Goal: Check status: Check status

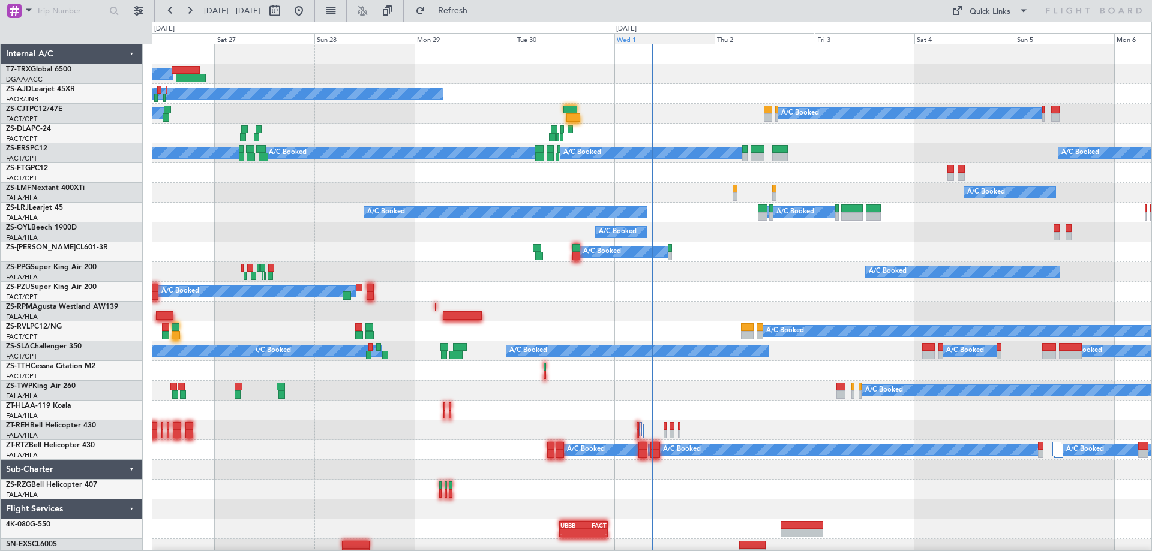
click at [652, 39] on div "Wed 1" at bounding box center [664, 38] width 100 height 11
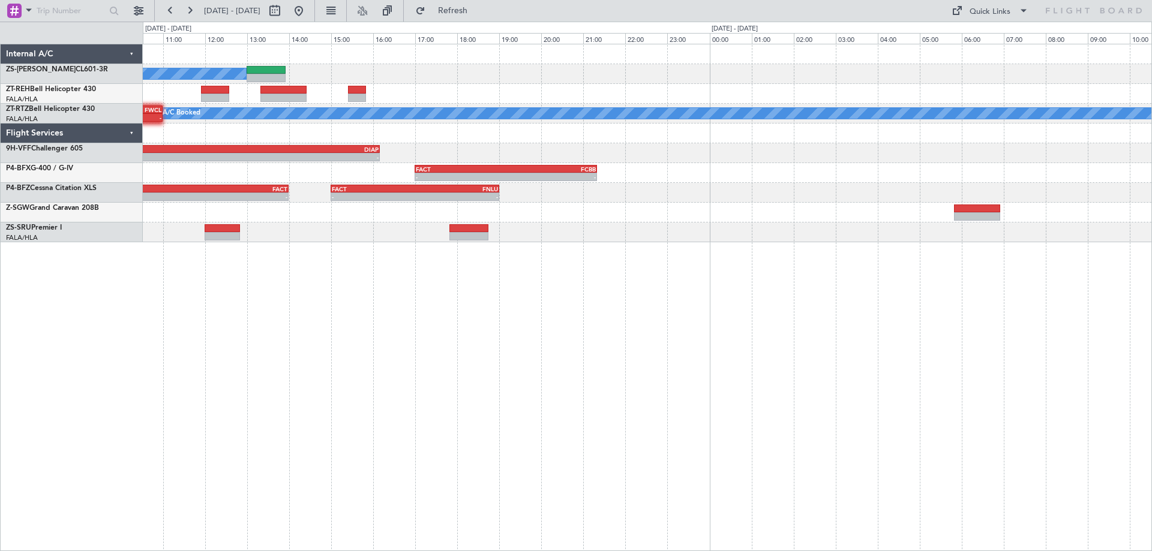
click at [291, 458] on div "A/C Booked A/C Booked A/C Booked A/C Booked A/C Booked A/C Booked A/C Booked - …" at bounding box center [647, 298] width 1009 height 508
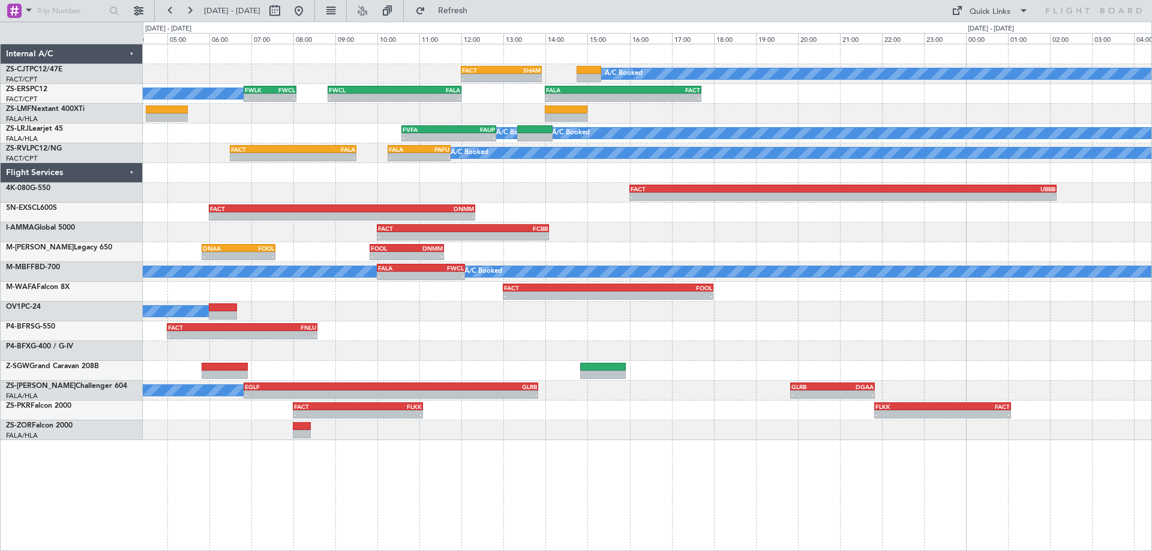
click at [418, 418] on div "A/C Booked - - FACT 12:00 Z [DEMOGRAPHIC_DATA]:55 Z A/C Booked A/C Booked - - F…" at bounding box center [647, 242] width 1009 height 396
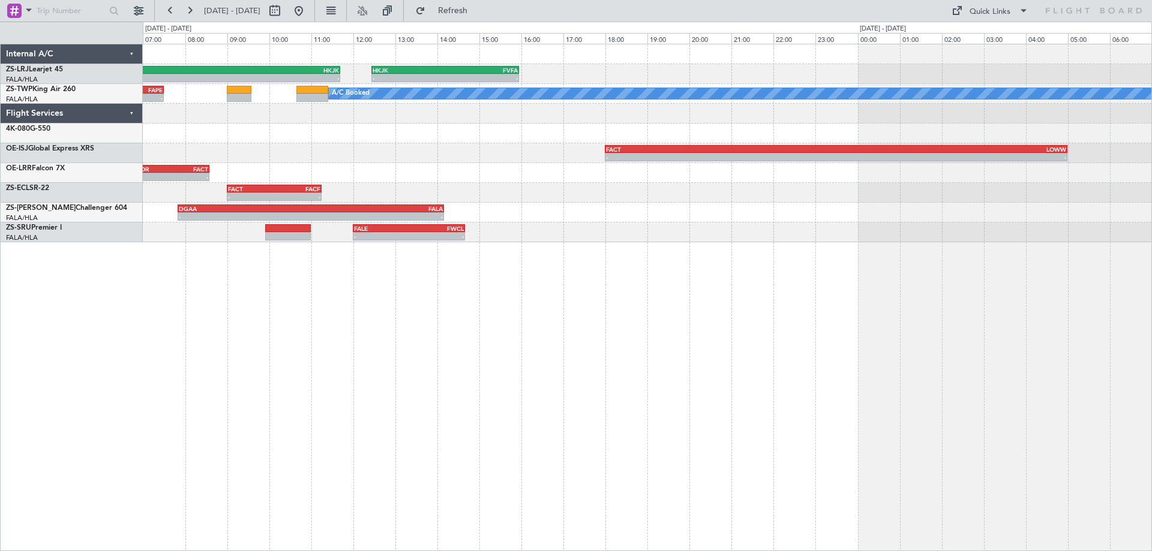
click at [360, 432] on div "- - FAUP 06:37 Z HKJK 11:42 Z - - HKJK 12:27 Z FVFA 15:57 Z A/C Booked A/C Book…" at bounding box center [647, 298] width 1009 height 508
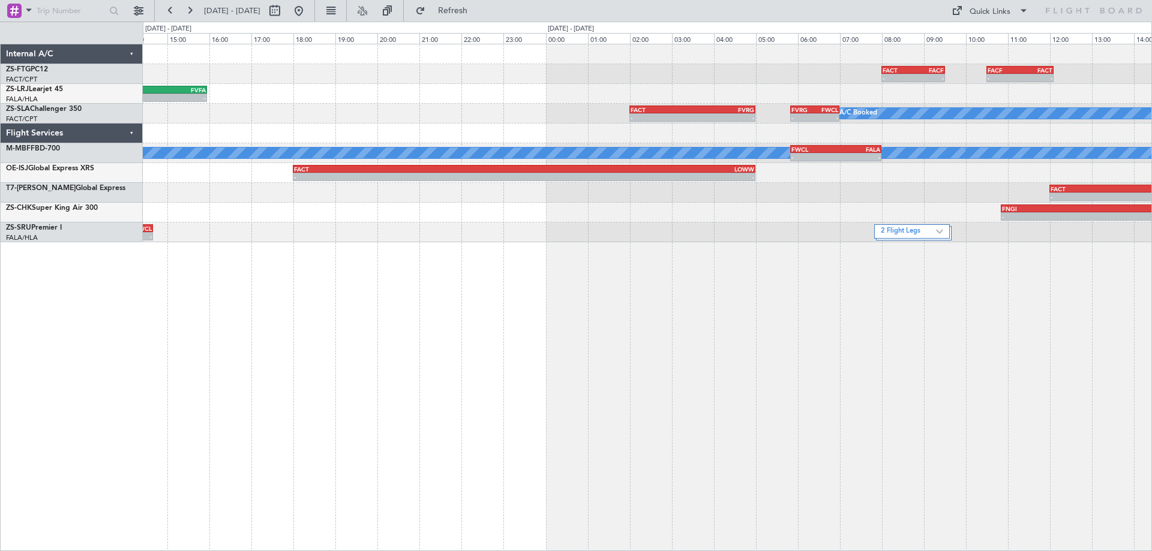
click at [380, 434] on div "- - FACT 08:00 Z FACF 09:30 Z - - FACF 10:30 Z FACT 12:05 Z - - HKJK 12:27 Z FV…" at bounding box center [647, 298] width 1009 height 508
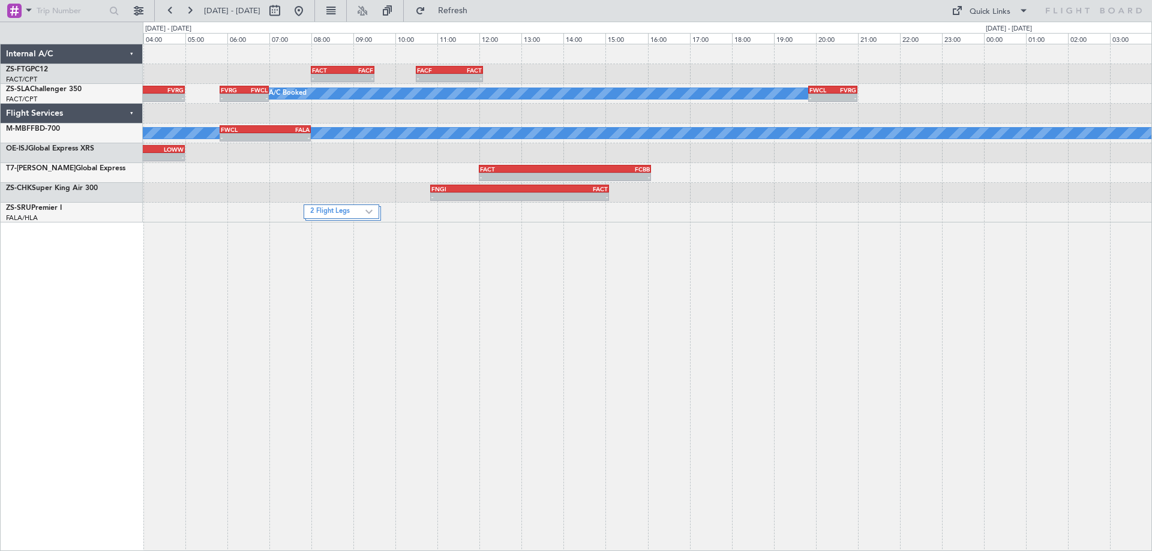
click at [433, 436] on div "- - FACT 08:00 Z FACF 09:30 Z - - FACF 10:30 Z FACT 12:05 Z A/C Booked - - FACT…" at bounding box center [647, 298] width 1009 height 508
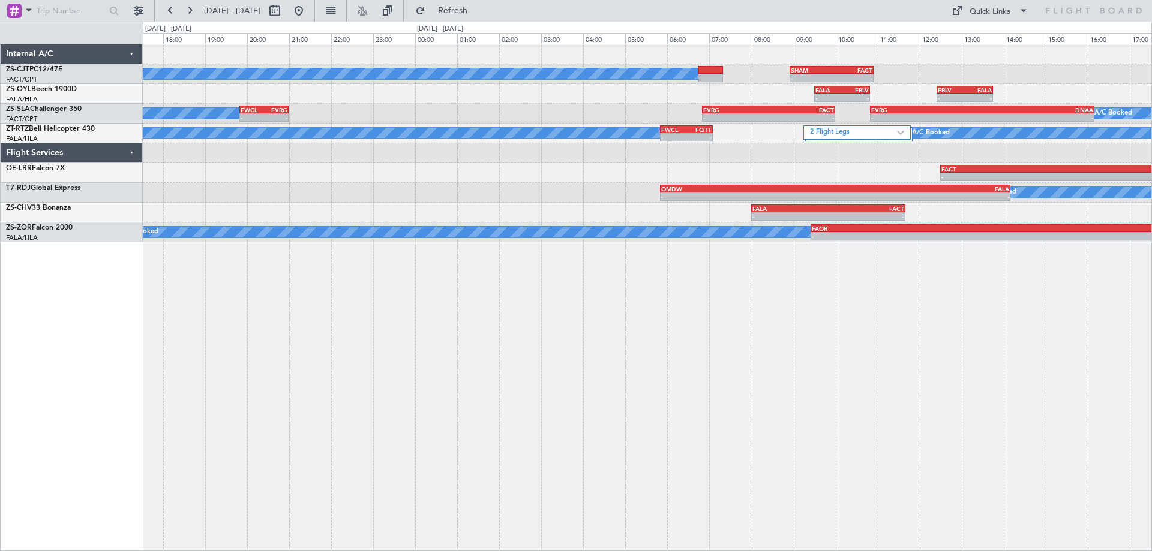
click at [373, 452] on div "A/C Booked - - SHAM 08:55 Z FACT 10:55 Z - - FALA 09:30 Z FBLV 10:50 Z - - FBLV…" at bounding box center [647, 298] width 1009 height 508
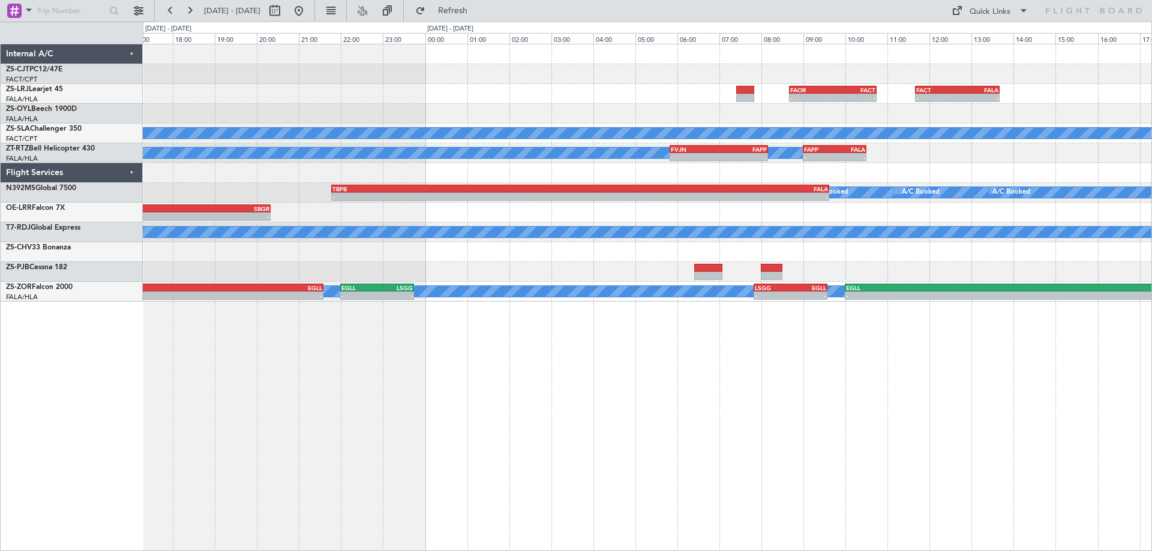
click at [374, 376] on div "- - FAOR 08:40 Z FACT 10:45 Z - - FACT 11:40 Z FALA 13:40 Z FBLV 12:25 Z FALA 1…" at bounding box center [647, 298] width 1009 height 508
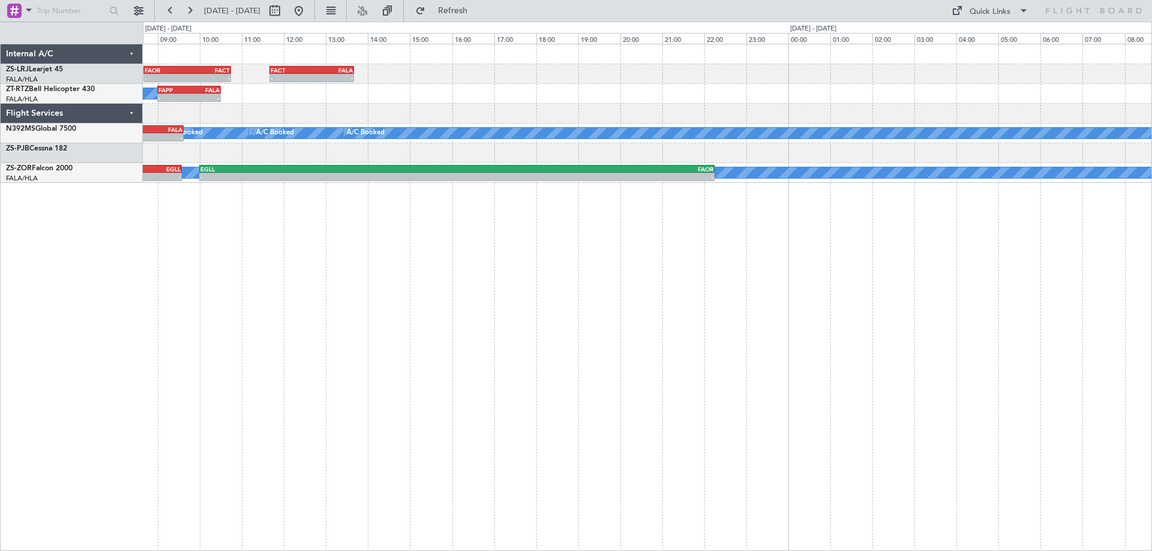
click at [449, 368] on div "- - FAOR 08:40 Z FACT 10:45 Z - - FACT 11:40 Z FALA 13:40 Z A/C Booked A/C Book…" at bounding box center [647, 298] width 1009 height 508
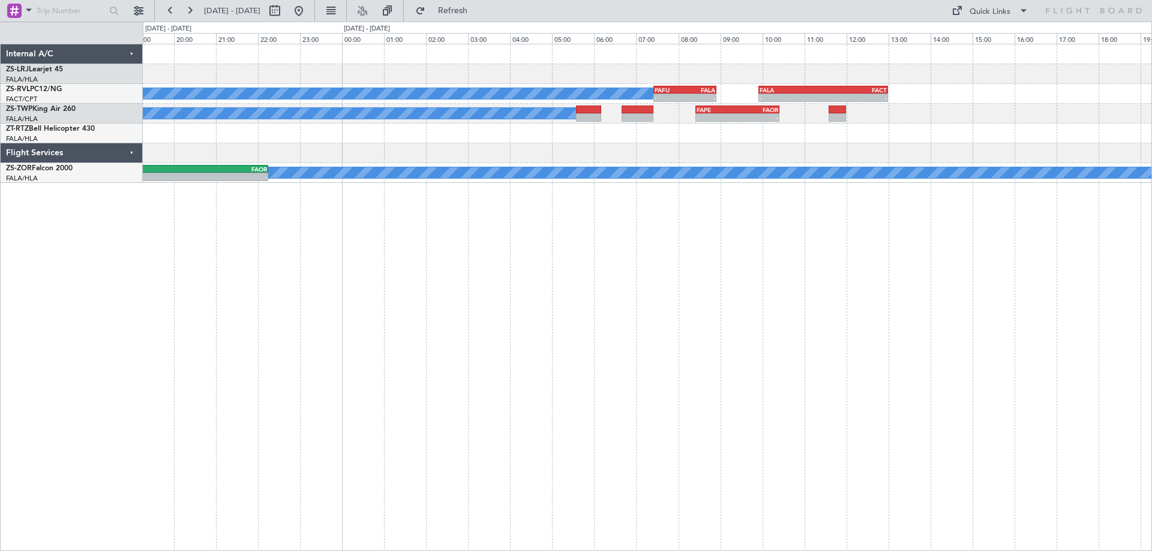
click at [196, 366] on div "- - FACT 11:40 Z FALA 13:40 Z A/C Booked - - PAFU 07:25 Z FALA 08:55 Z - - FALA…" at bounding box center [647, 298] width 1009 height 508
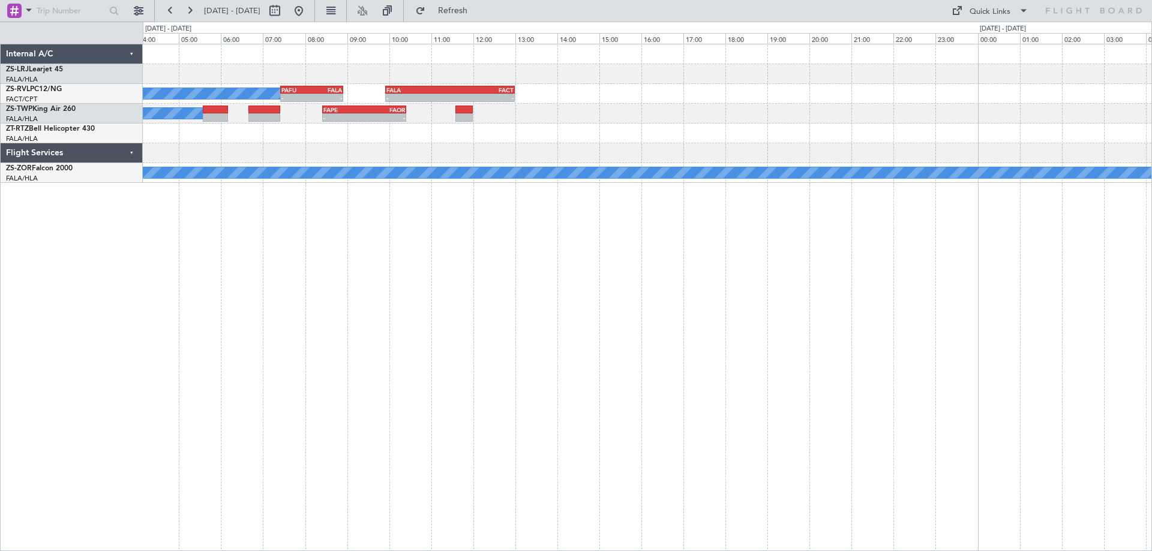
click at [290, 344] on div "A/C Booked - - PAFU 07:25 Z FALA 08:55 Z - - FALA 09:55 Z FACT 13:00 Z A/C Book…" at bounding box center [647, 298] width 1009 height 508
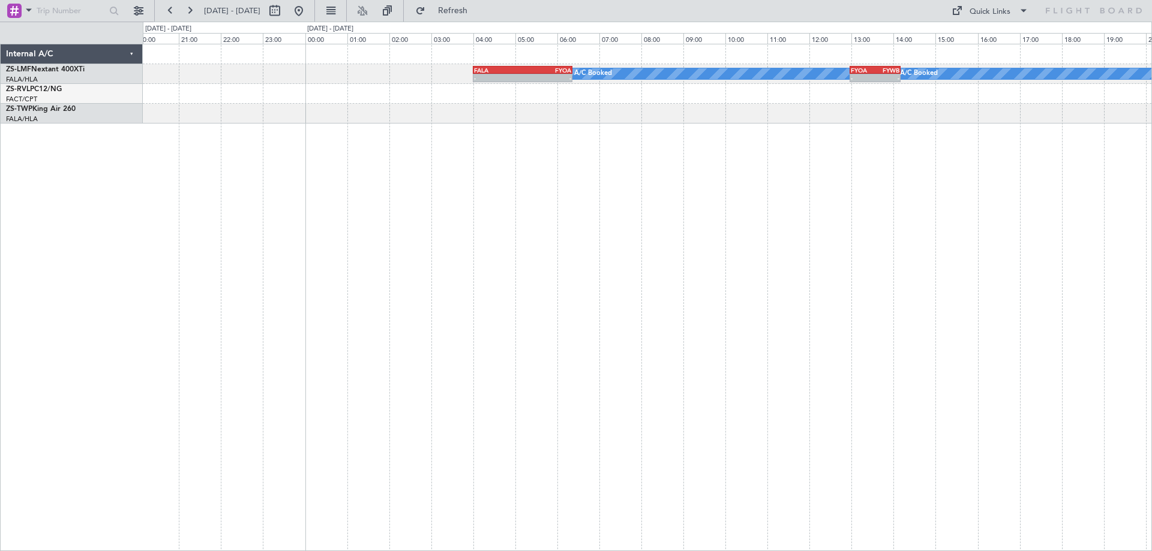
click at [442, 379] on div "A/C Booked A/C Booked A/C Booked - - FALA 04:00 Z FYOA 06:22 Z - - FYOA 12:58 Z…" at bounding box center [647, 298] width 1009 height 508
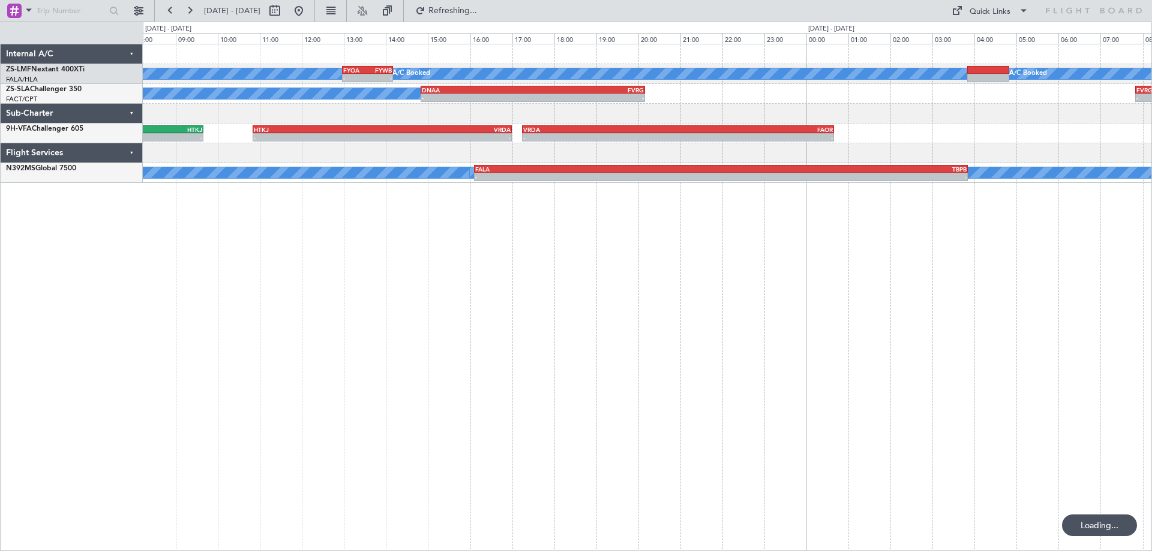
click at [499, 326] on div "A/C Booked A/C Booked A/C Booked - - FYOA 12:58 Z FYWB 14:10 Z A/C Booked A/C B…" at bounding box center [647, 298] width 1009 height 508
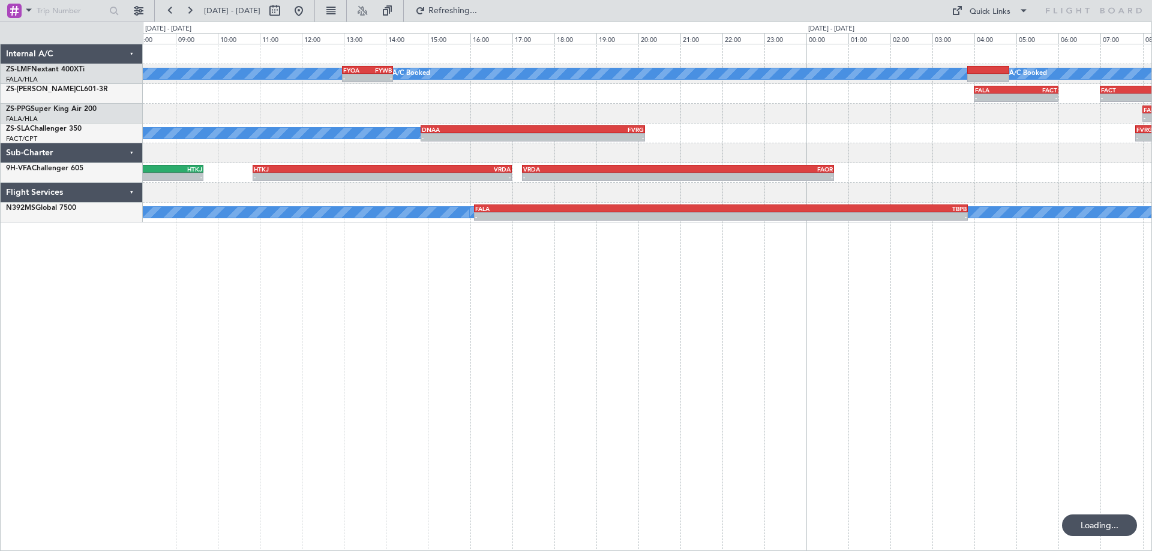
click at [498, 310] on div "A/C Booked A/C Booked A/C Booked - - FYOA 12:58 Z FYWB 14:10 Z A/C Booked A/C B…" at bounding box center [647, 298] width 1009 height 508
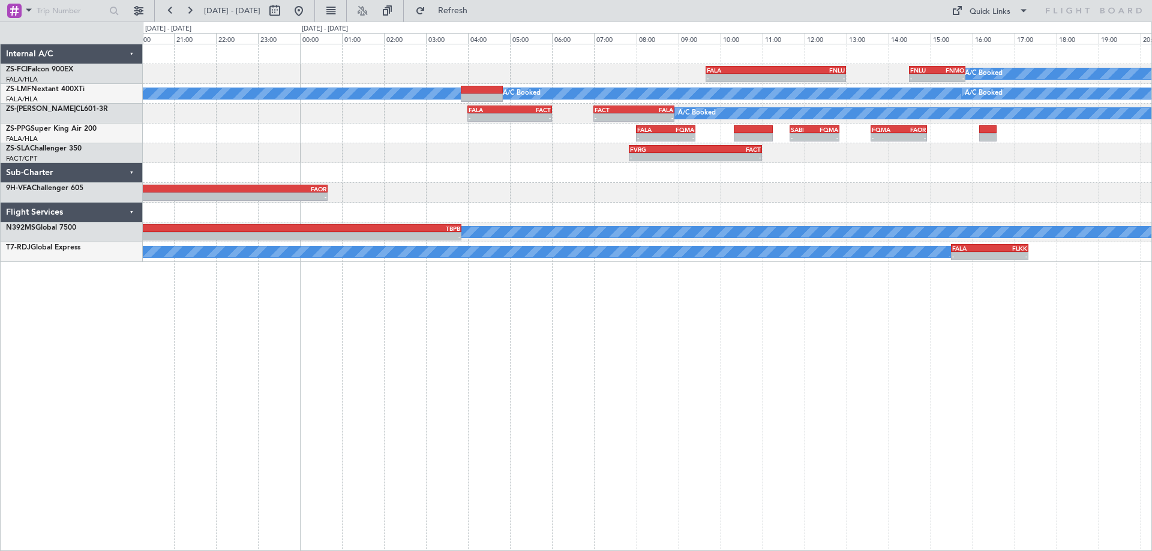
click at [288, 301] on div "A/C Booked A/C Booked A/C Booked A/C Booked - - FALA 09:40 Z FNLU 13:00 Z - - F…" at bounding box center [647, 298] width 1009 height 508
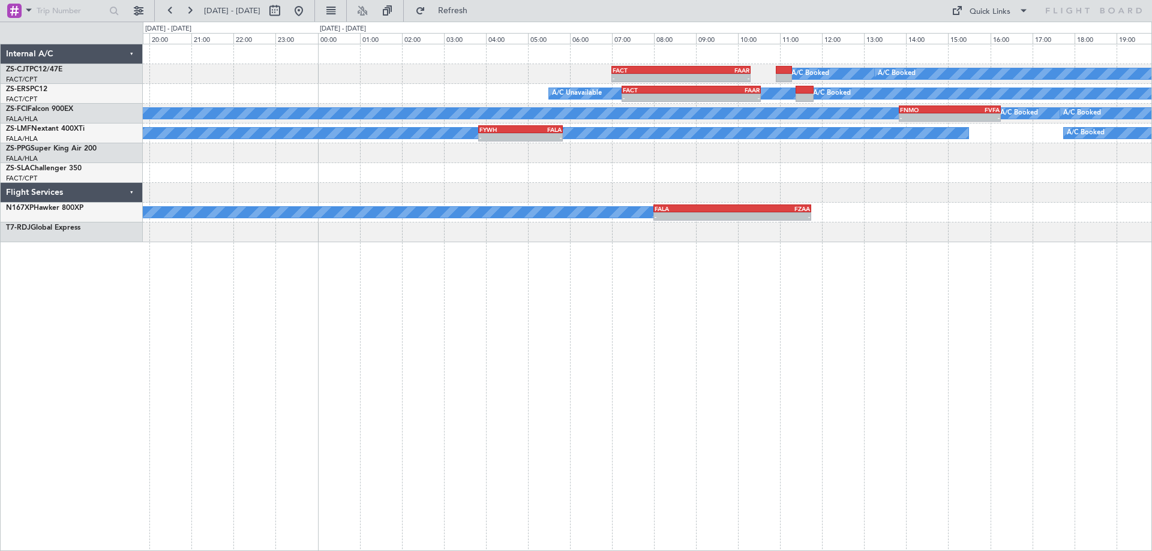
click at [429, 257] on div "- - FACT 07:00 Z FAAR 10:18 Z A/C Booked A/C Booked A/C Unavailable - - FACT 07…" at bounding box center [647, 298] width 1009 height 508
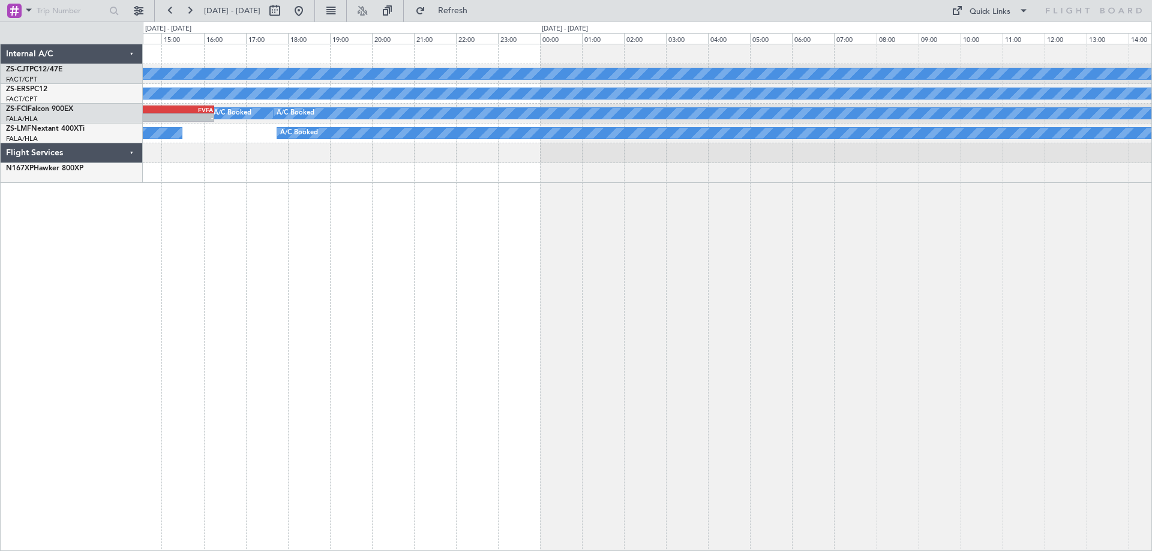
click at [453, 283] on div "A/C Booked A/C Booked FACT 07:00 Z FAAR 10:18 Z - - A/C Unavailable A/C Booked …" at bounding box center [647, 298] width 1009 height 508
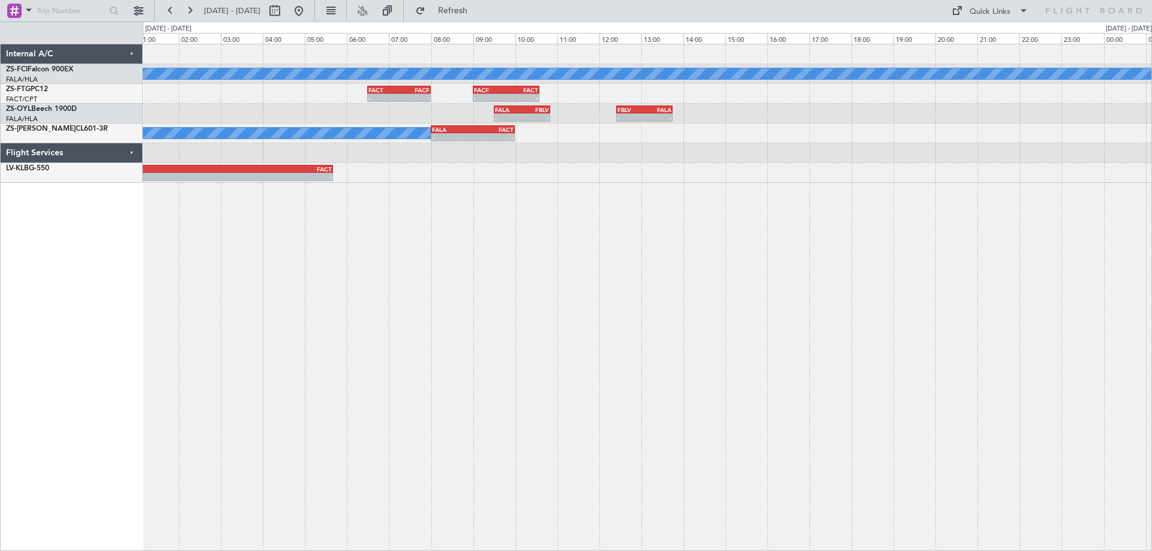
click at [317, 320] on div "A/C Booked A/C Booked A/C Booked A/C Booked A/C Booked - - FACT 06:30 Z FACF 08…" at bounding box center [647, 298] width 1009 height 508
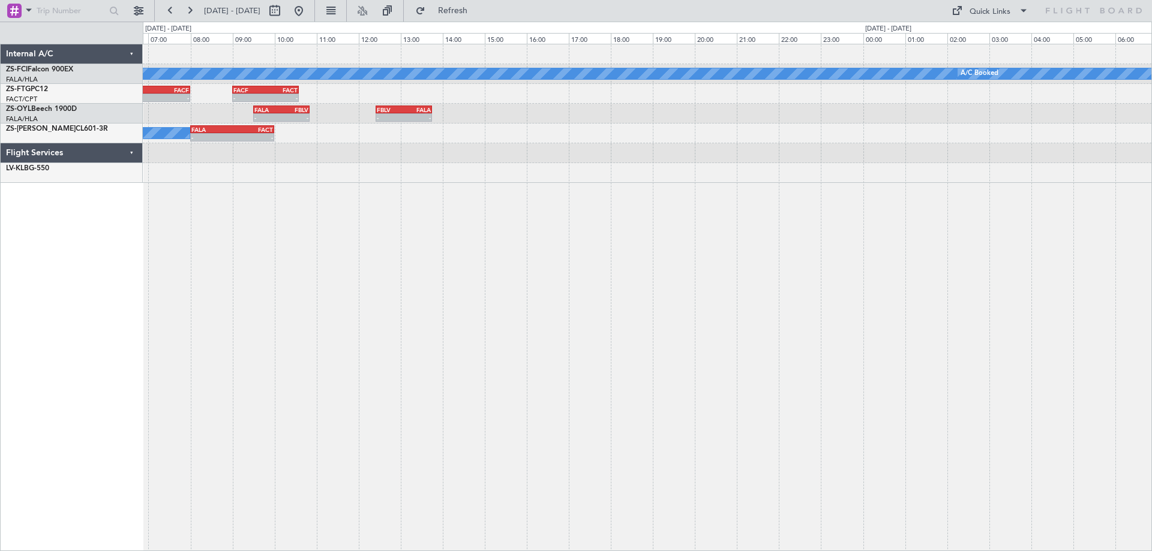
click at [354, 307] on div "A/C Booked A/C Booked A/C Booked A/C Booked A/C Booked - - FACT 06:30 Z FACF 08…" at bounding box center [647, 298] width 1009 height 508
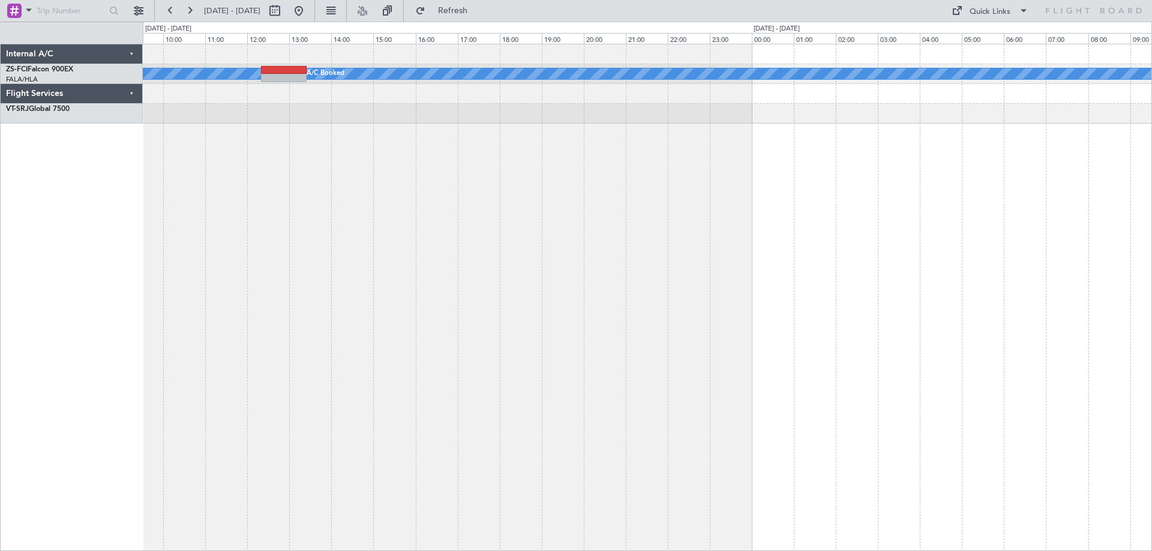
click at [296, 309] on div "A/C Booked A/C Booked A/C Booked A/C Booked A/C Booked A/C Booked A/C Booked A/…" at bounding box center [647, 298] width 1009 height 508
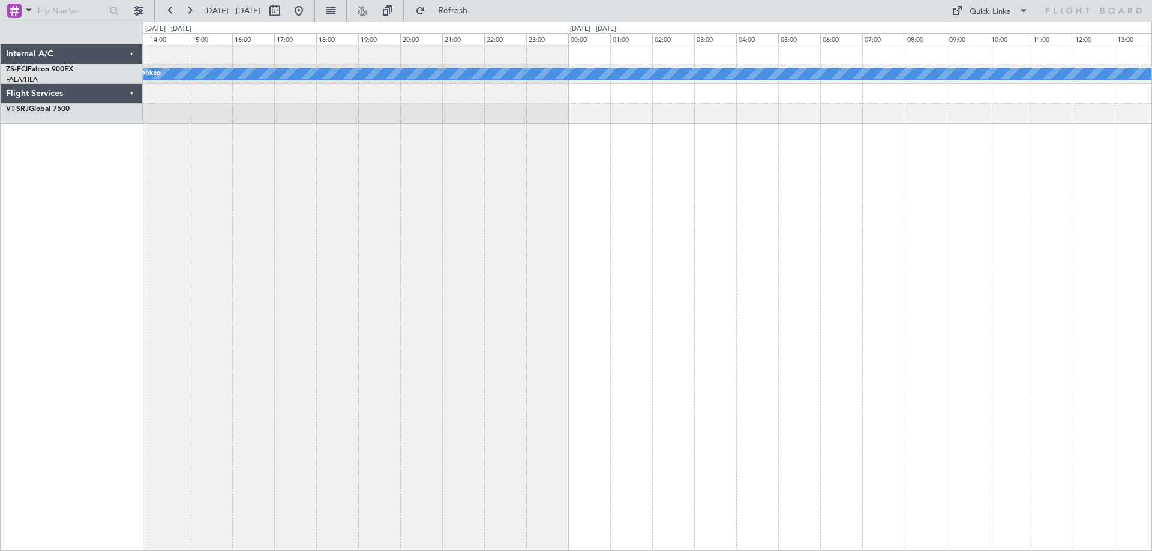
click at [355, 286] on div "A/C Booked A/C Booked A/C Booked A/C Booked A/C Booked A/C Booked A/C Booked FL…" at bounding box center [647, 298] width 1009 height 508
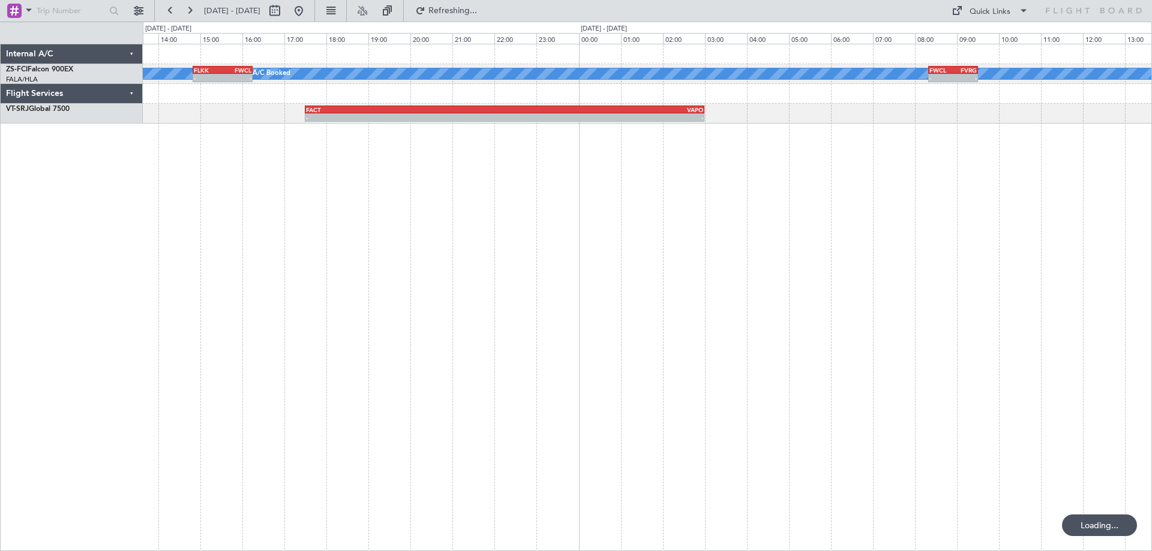
click at [314, 290] on div "A/C Booked A/C Booked A/C Booked A/C Booked A/C Booked A/C Booked A/C Booked A/…" at bounding box center [647, 298] width 1009 height 508
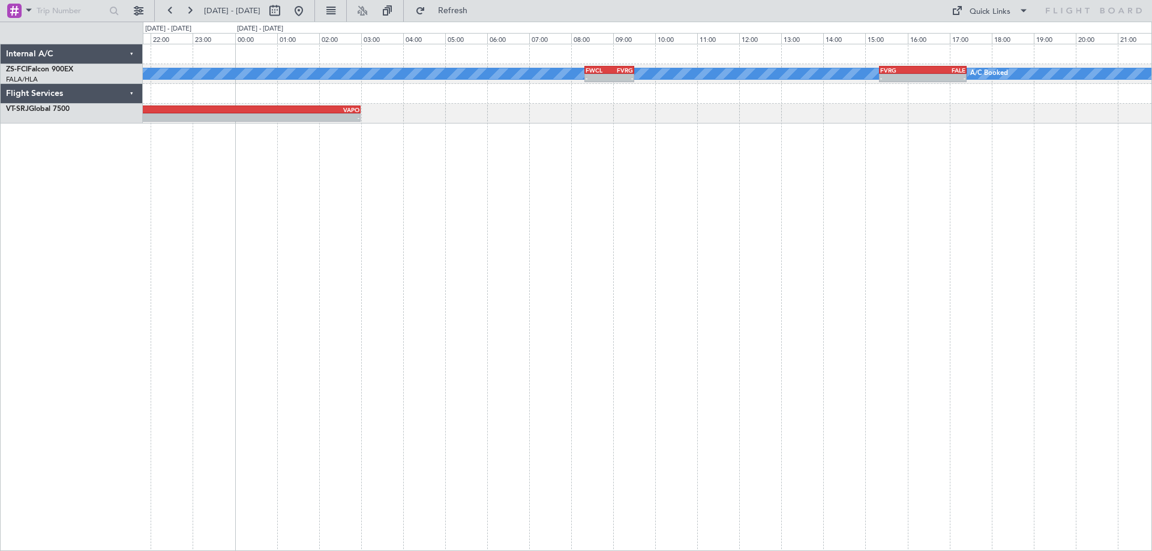
click at [439, 306] on div "A/C Booked A/C Booked A/C Booked A/C Booked A/C Booked - - FWCL 08:20 Z FVRG 09…" at bounding box center [647, 298] width 1009 height 508
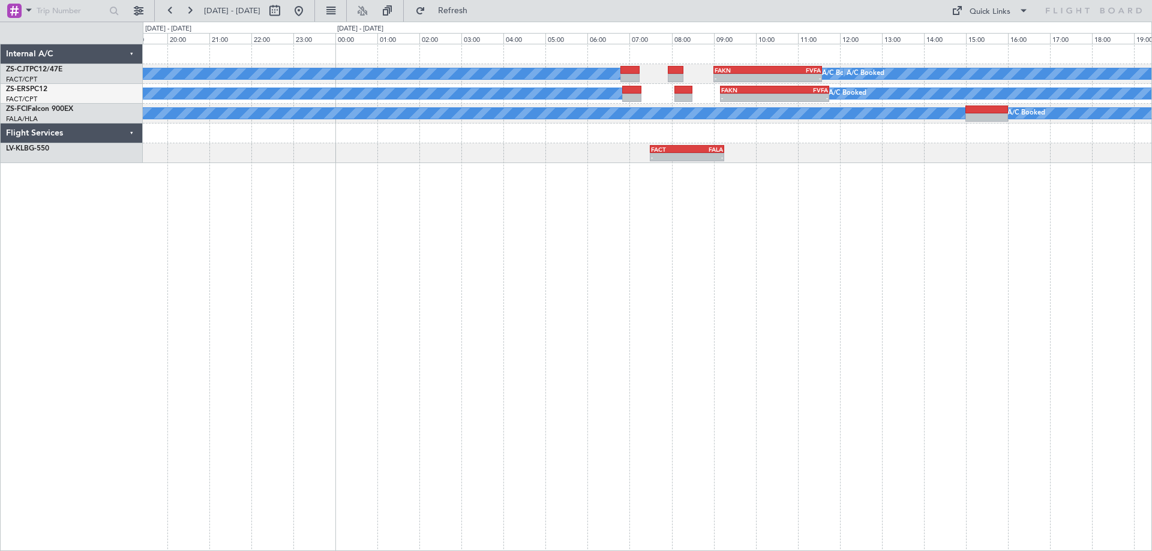
click at [370, 332] on div "A/C Booked A/C Booked - - FAKN 09:00 Z FVFA 11:35 Z A/C Booked A/C Booked A/C B…" at bounding box center [647, 298] width 1009 height 508
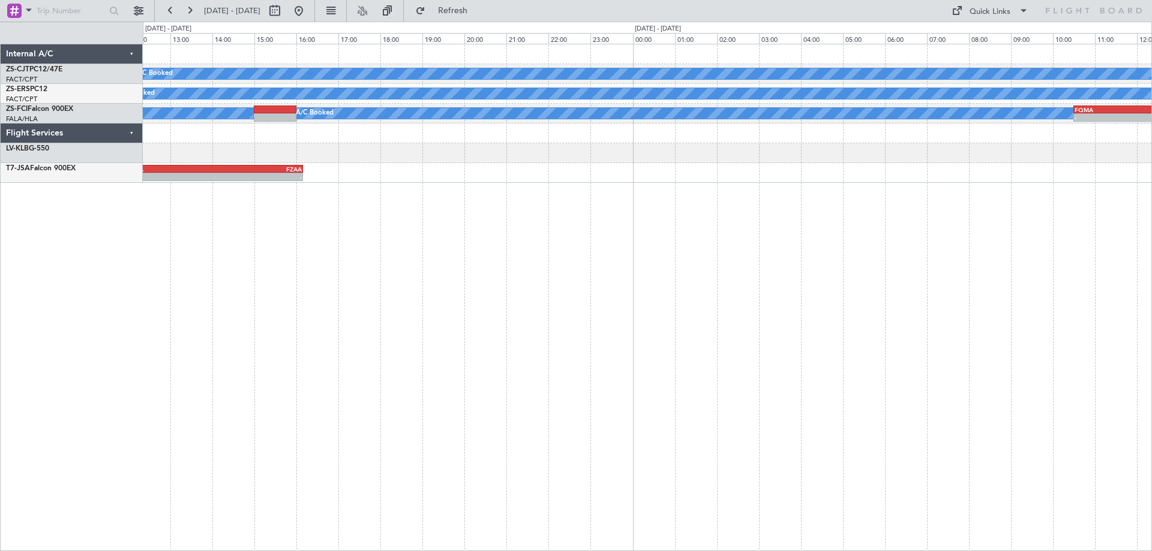
click at [250, 319] on div "A/C Booked A/C Booked - - FAKN 09:00 Z FVFA 11:35 Z A/C Booked A/C Booked A/C B…" at bounding box center [647, 298] width 1009 height 508
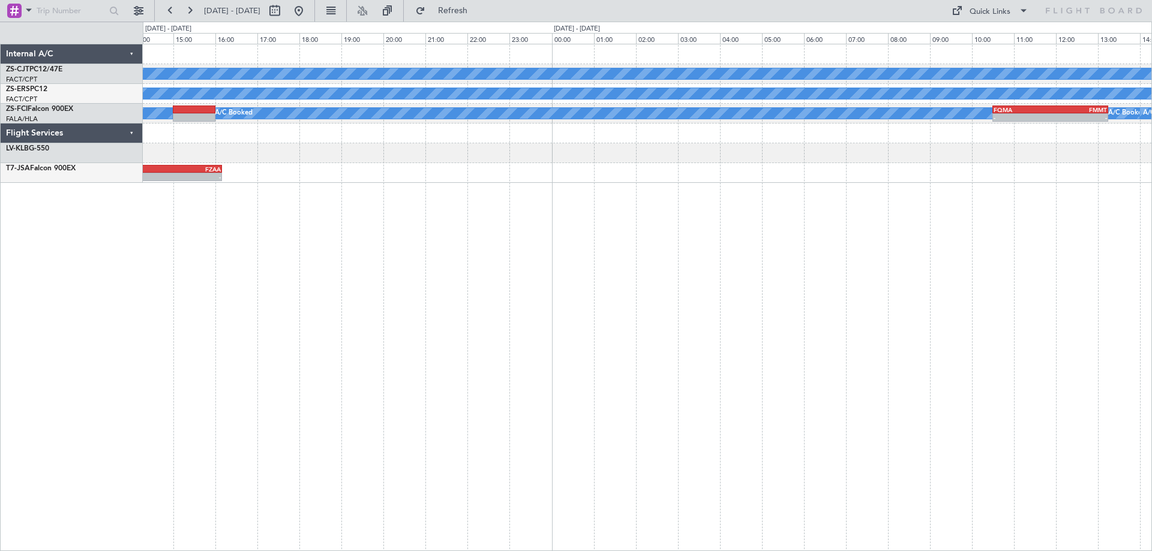
click at [295, 315] on div "A/C Booked A/C Booked FAKN 09:00 Z FVFA 11:35 Z - - A/C Booked - - FAKN 09:10 Z…" at bounding box center [647, 298] width 1009 height 508
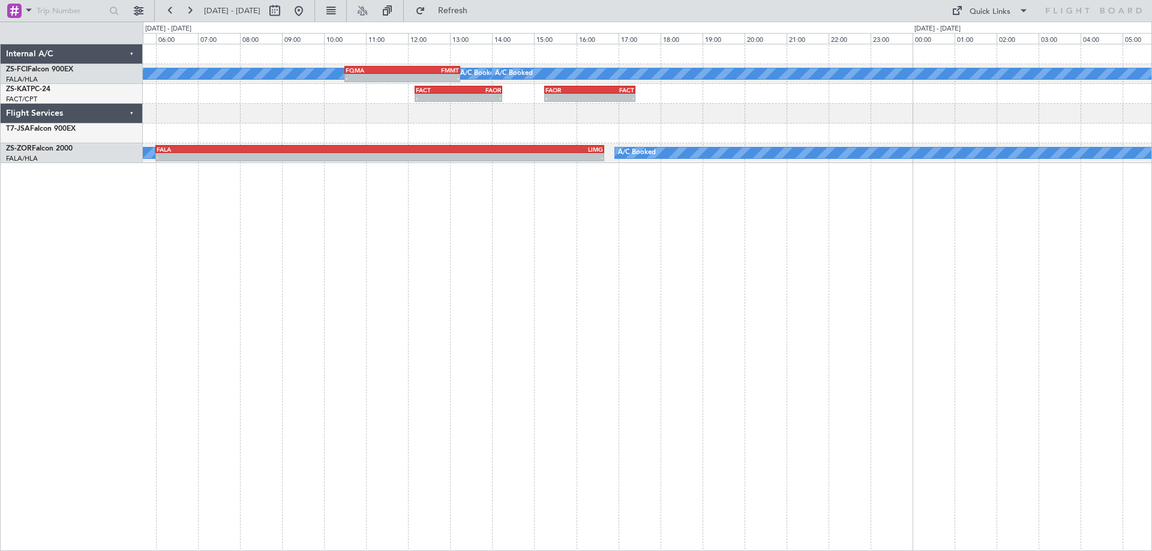
click at [335, 293] on div "A/C Booked A/C Booked A/C Booked A/C Booked A/C Booked - - FQMA 10:30 Z FMMT 13…" at bounding box center [647, 298] width 1009 height 508
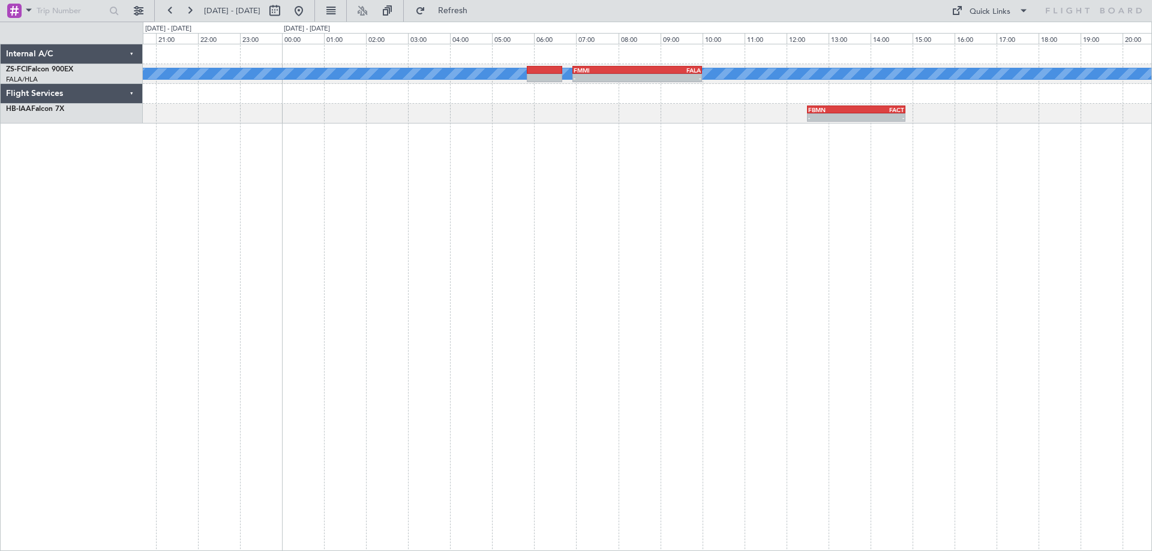
click at [785, 227] on div "A/C Booked A/C Booked A/C Booked A/C Booked A/C Booked - - FMMI 06:55 Z FALA 10…" at bounding box center [647, 298] width 1009 height 508
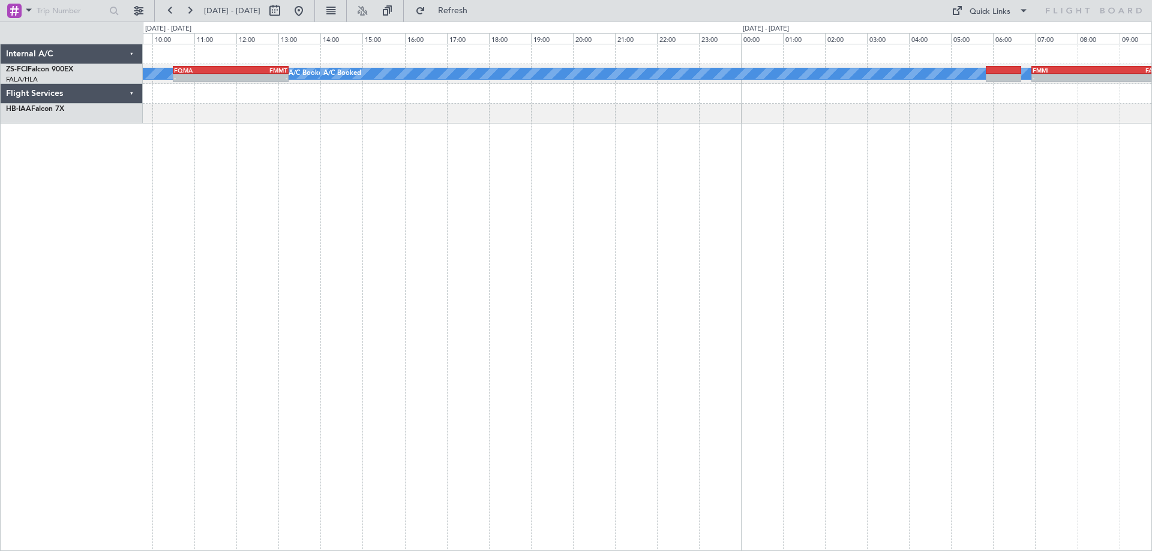
click at [798, 280] on div "A/C Booked A/C Booked A/C Booked A/C Booked A/C Booked - - FMMI 06:55 Z FALA 10…" at bounding box center [647, 298] width 1009 height 508
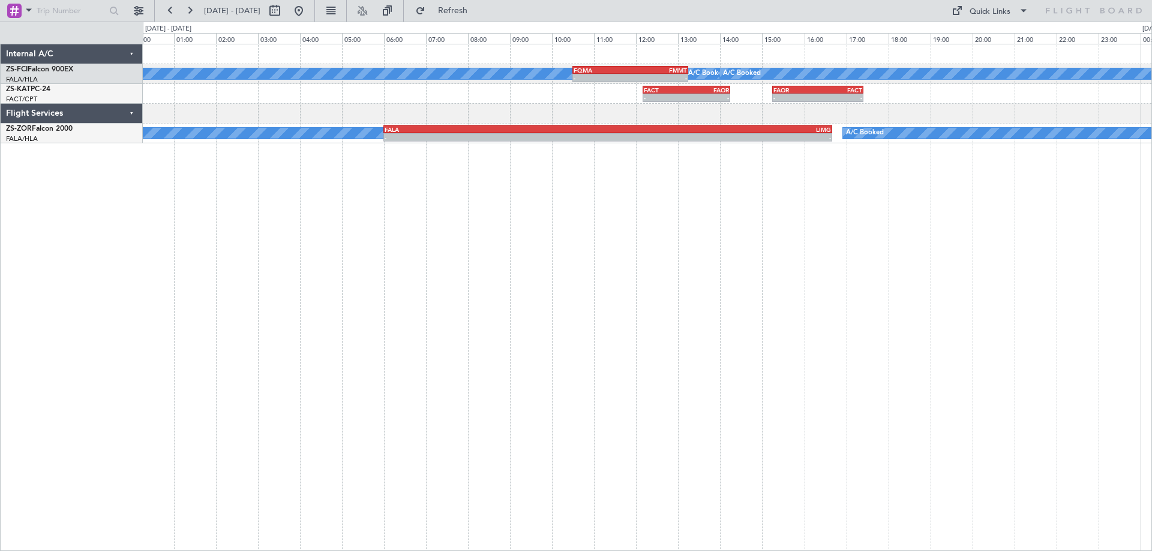
click at [556, 229] on div "A/C Booked A/C Booked A/C Booked A/C Booked A/C Booked FQMA 10:30 Z FMMT 13:15 …" at bounding box center [647, 298] width 1009 height 508
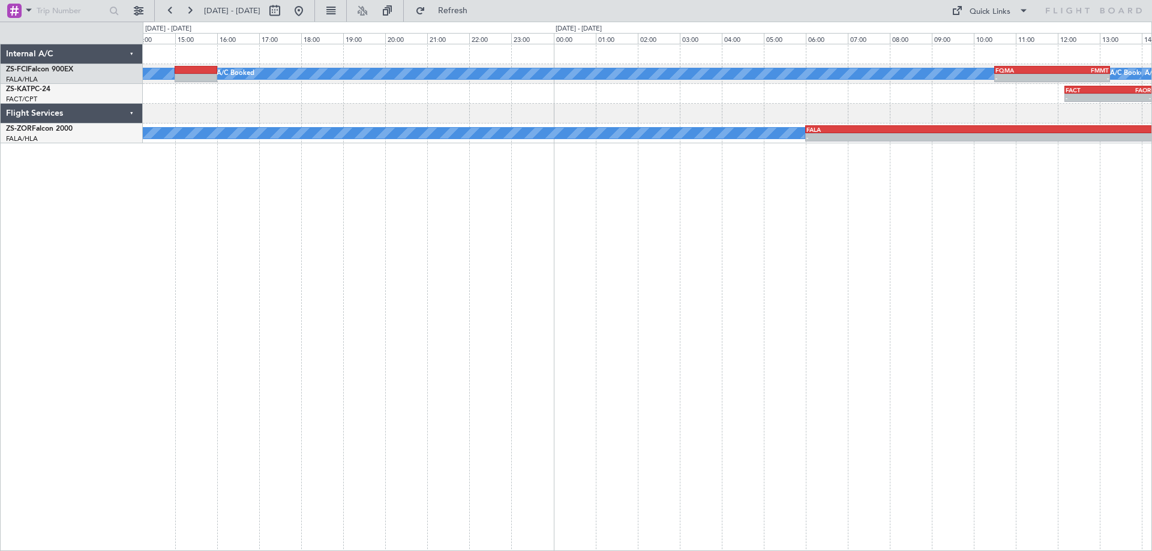
click at [794, 246] on div "A/C Booked A/C Booked A/C Booked A/C Booked A/C Booked FQMA 10:30 Z FMMT 13:15 …" at bounding box center [647, 298] width 1009 height 508
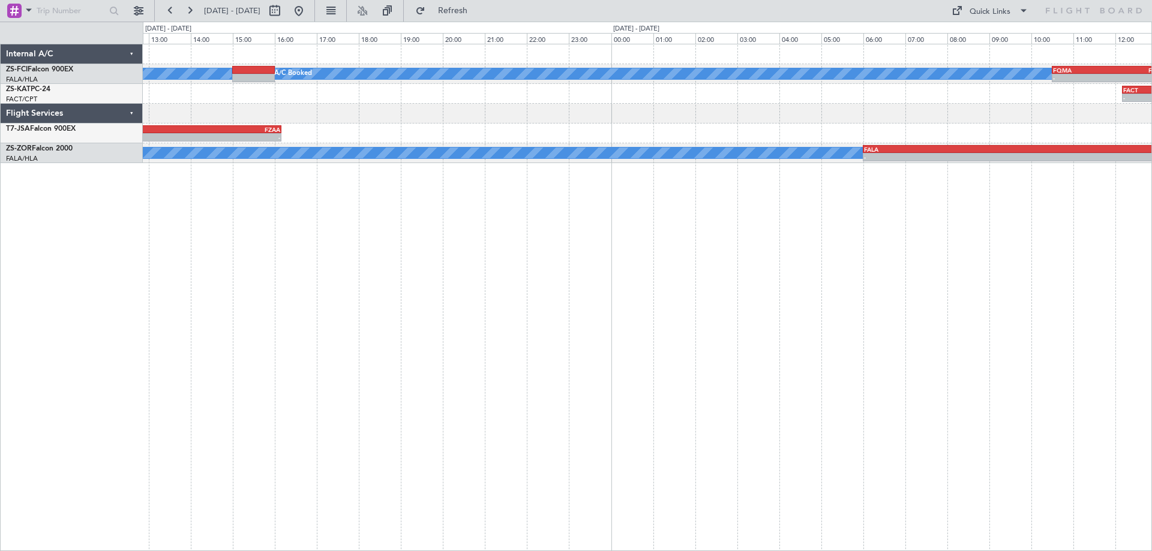
click at [642, 301] on div "A/C Booked FQMA 10:30 Z FMMT 13:15 Z - - A/C Booked A/C Booked A/C Booked A/C B…" at bounding box center [647, 298] width 1009 height 508
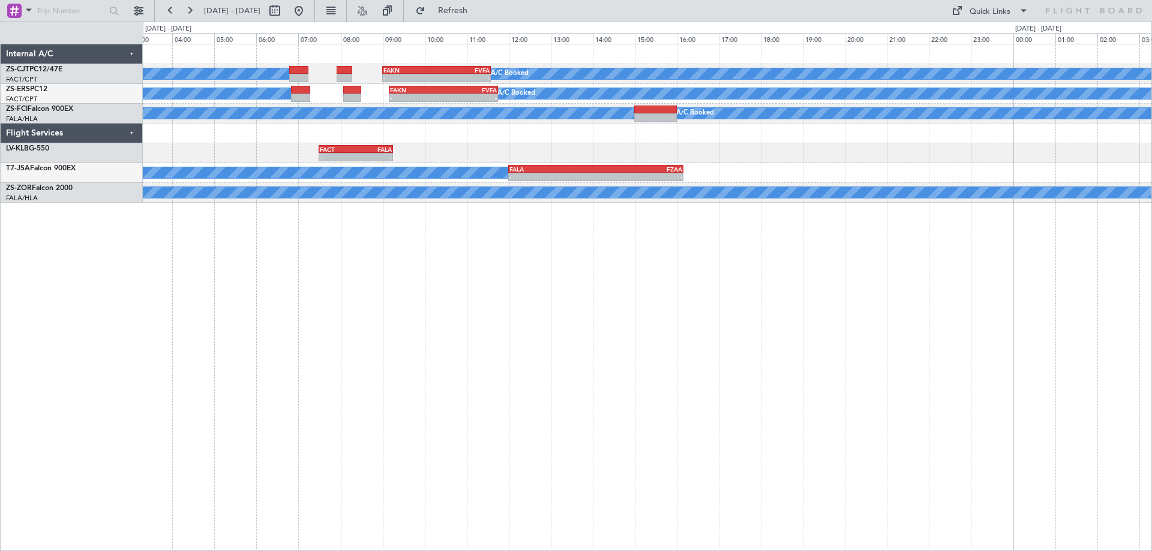
click at [498, 257] on div "A/C Booked A/C Booked A/C Booked A/C Booked - - FAKN 09:00 Z FVFA 11:35 Z A/C B…" at bounding box center [647, 298] width 1009 height 508
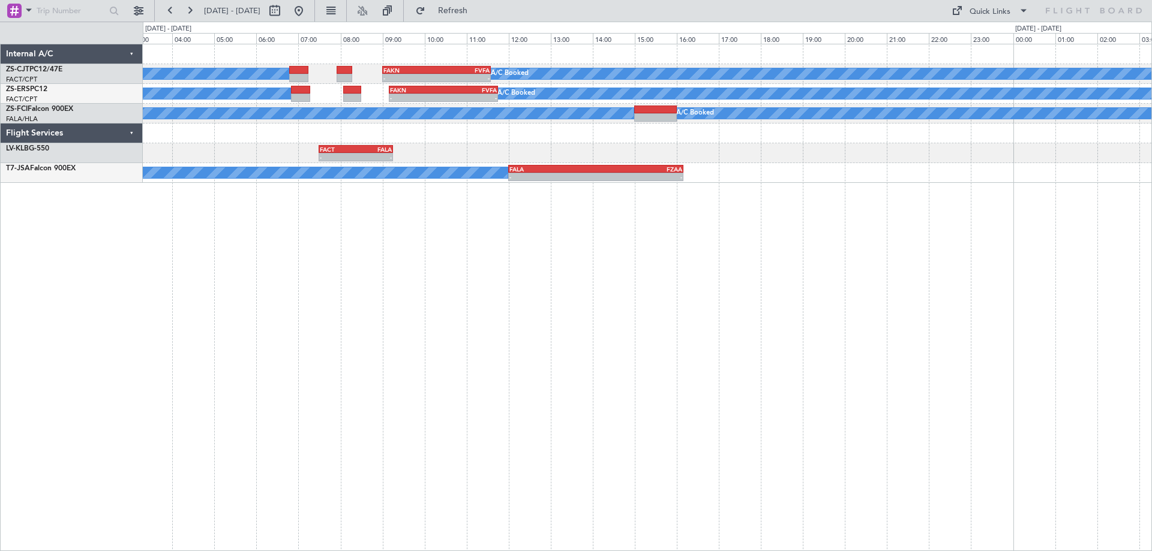
click at [753, 475] on div "A/C Booked A/C Booked A/C Booked A/C Booked - - FAKN 09:00 Z FVFA 11:35 Z A/C B…" at bounding box center [647, 298] width 1009 height 508
